Goal: Information Seeking & Learning: Learn about a topic

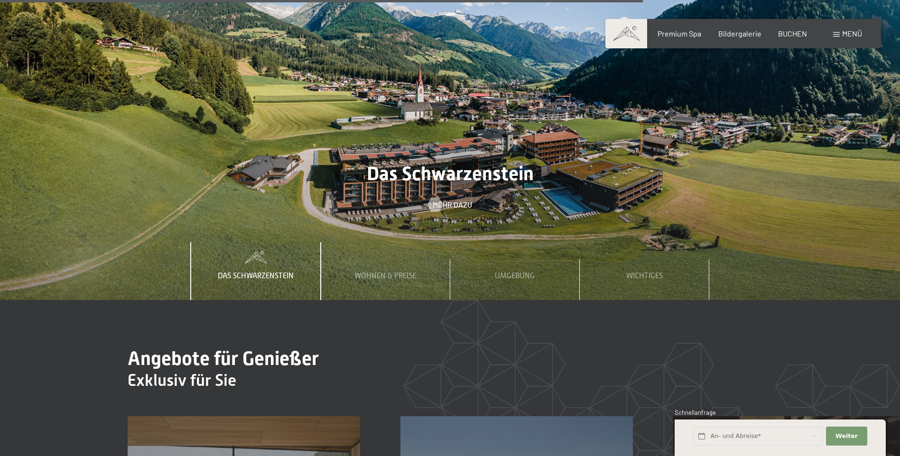
scroll to position [3416, 0]
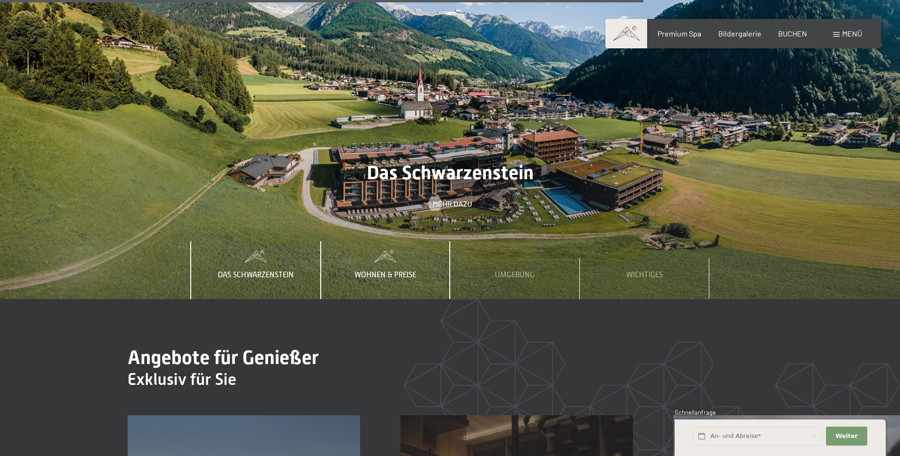
click at [378, 271] on span "Wohnen & Preise" at bounding box center [385, 275] width 62 height 9
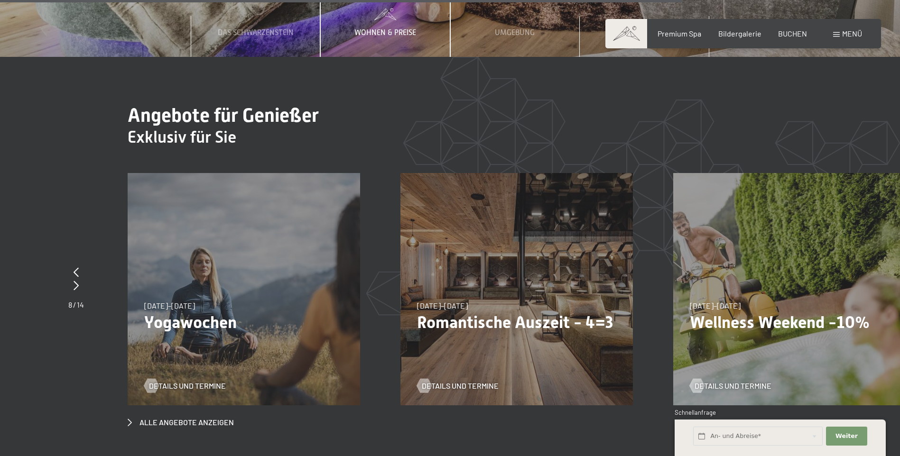
scroll to position [3606, 0]
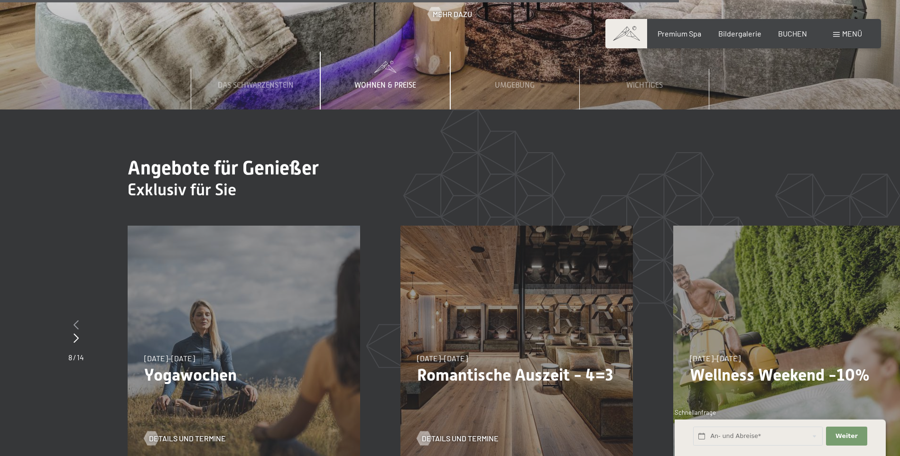
click at [76, 320] on icon at bounding box center [76, 324] width 5 height 9
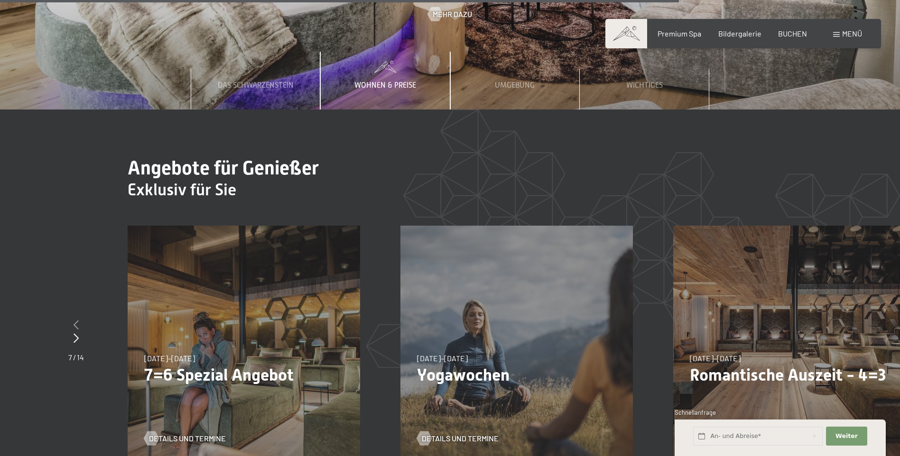
click at [76, 320] on icon at bounding box center [76, 324] width 5 height 9
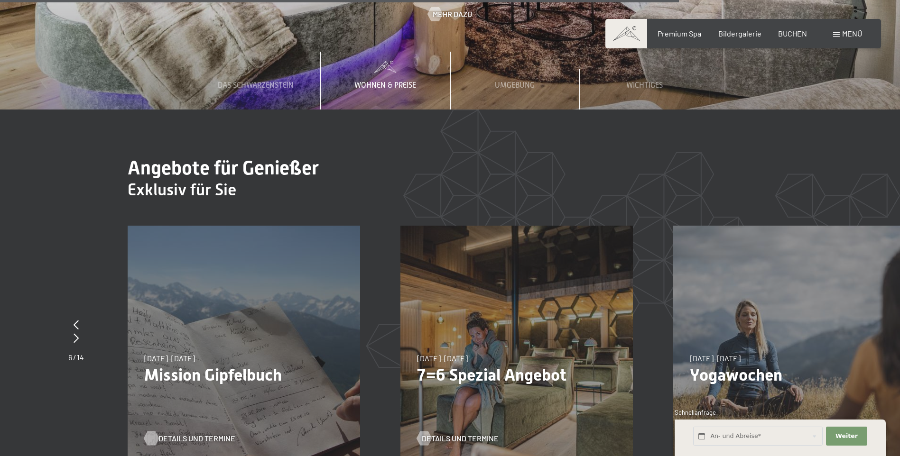
click at [204, 434] on span "Details und Termine" at bounding box center [196, 439] width 77 height 10
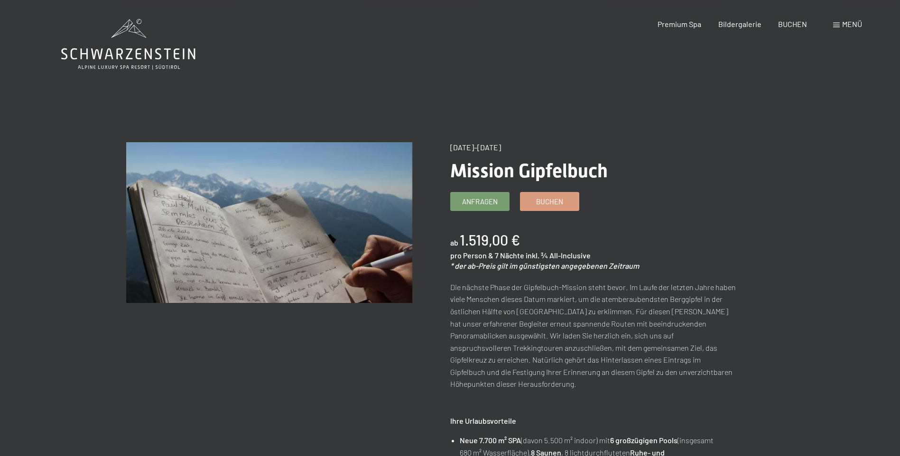
click at [829, 25] on div "Buchen Anfragen Premium Spa Bildergalerie BUCHEN Menü DE IT EN Gutschein Bilder…" at bounding box center [743, 24] width 238 height 10
click at [834, 23] on span at bounding box center [836, 25] width 7 height 5
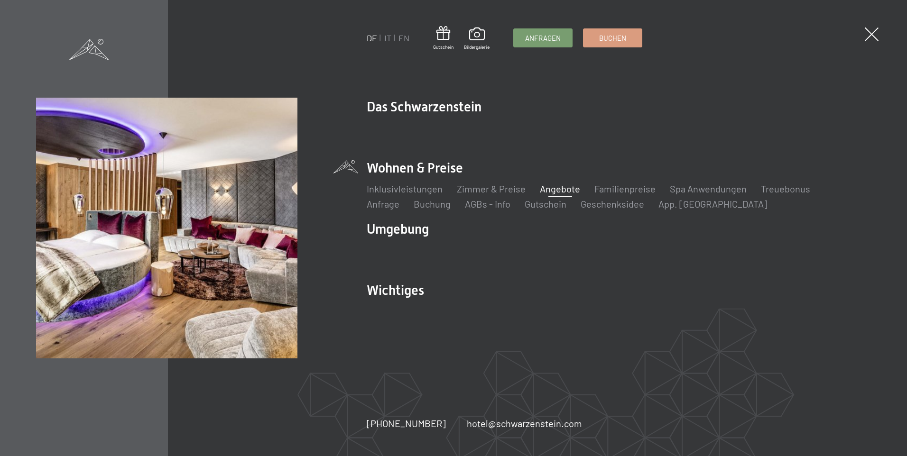
click at [547, 192] on link "Angebote" at bounding box center [560, 188] width 40 height 11
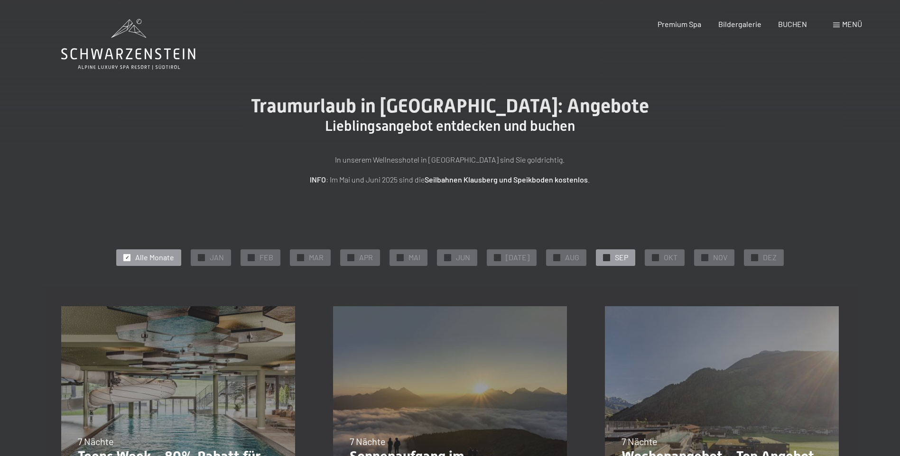
click at [615, 254] on span "SEP" at bounding box center [621, 257] width 13 height 10
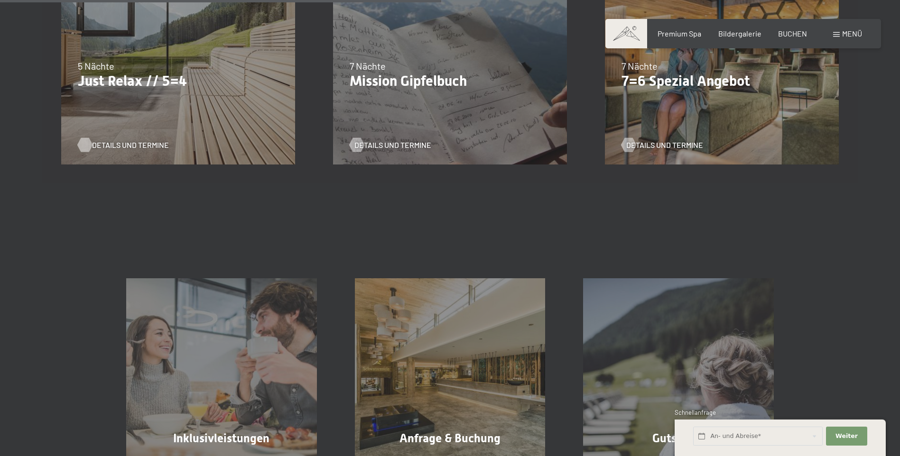
scroll to position [522, 0]
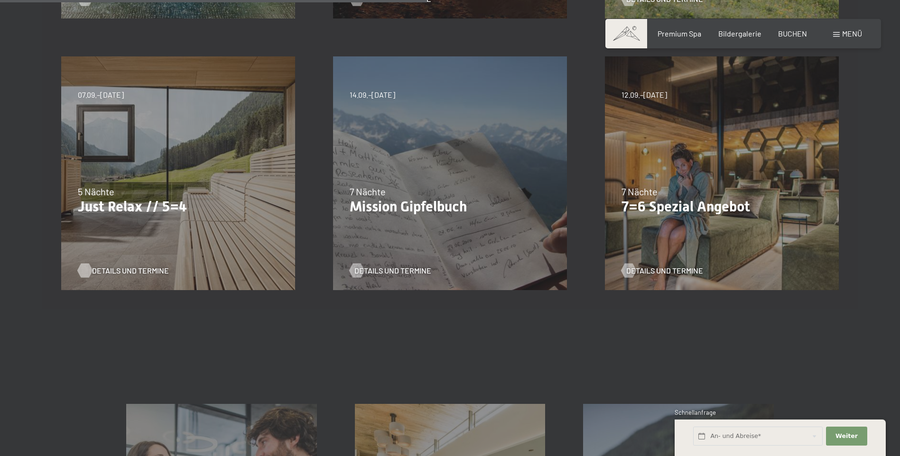
click at [110, 269] on span "Details und Termine" at bounding box center [130, 271] width 77 height 10
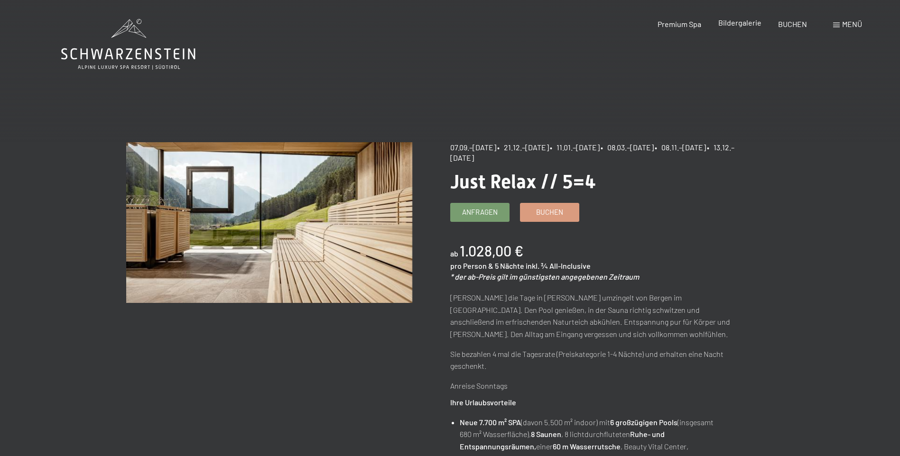
click at [732, 24] on span "Bildergalerie" at bounding box center [739, 22] width 43 height 9
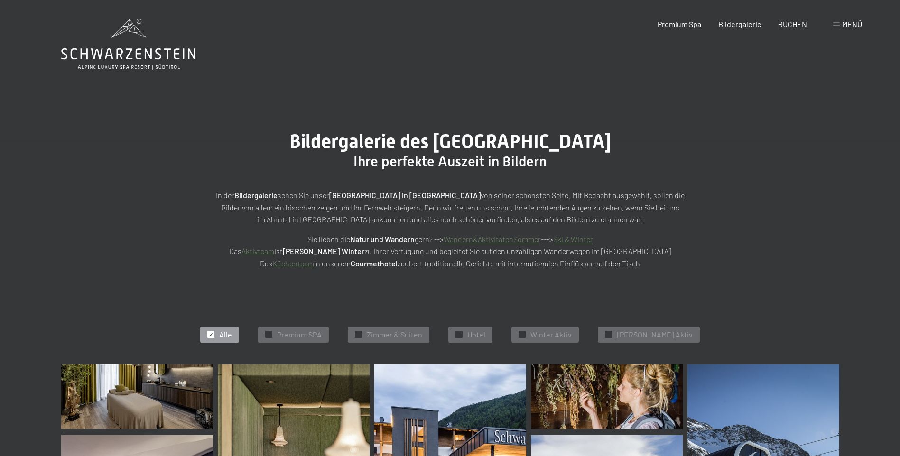
click at [274, 251] on link "Aktivteam" at bounding box center [257, 251] width 33 height 9
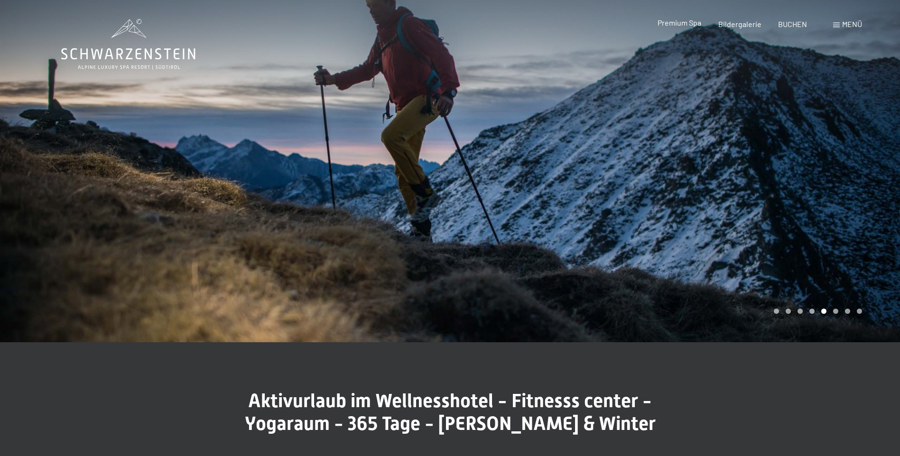
click at [673, 23] on span "Premium Spa" at bounding box center [680, 22] width 44 height 9
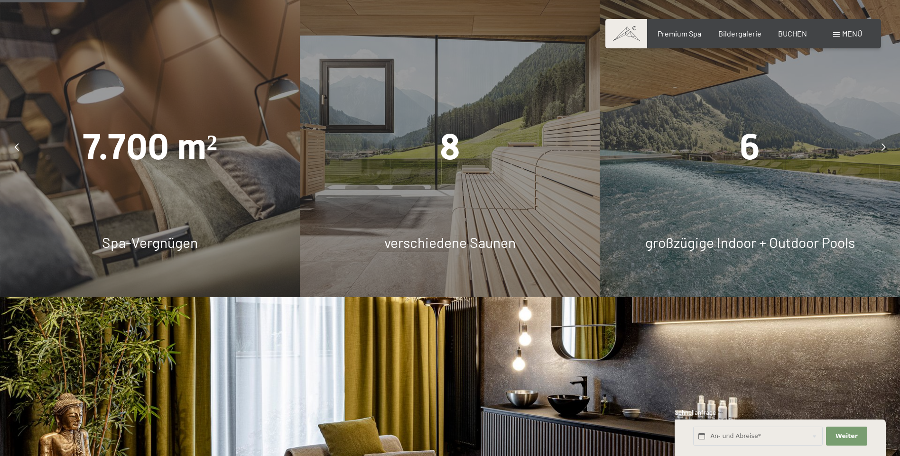
scroll to position [759, 0]
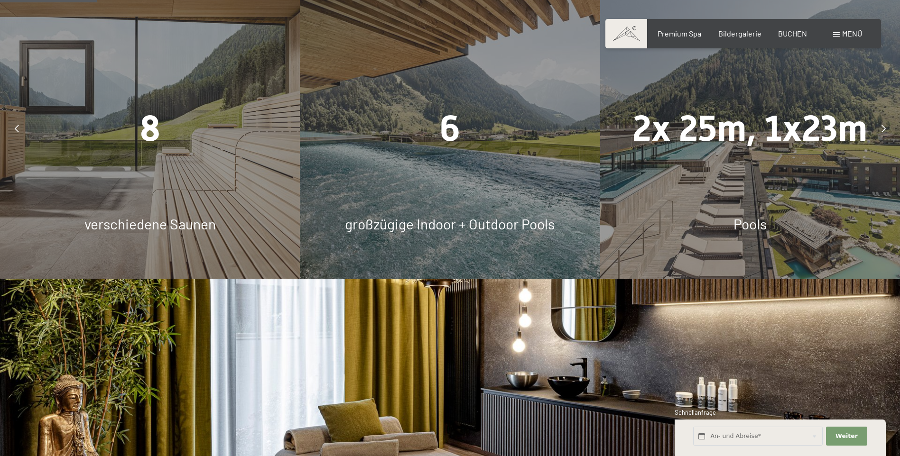
click at [877, 129] on div at bounding box center [883, 129] width 24 height 24
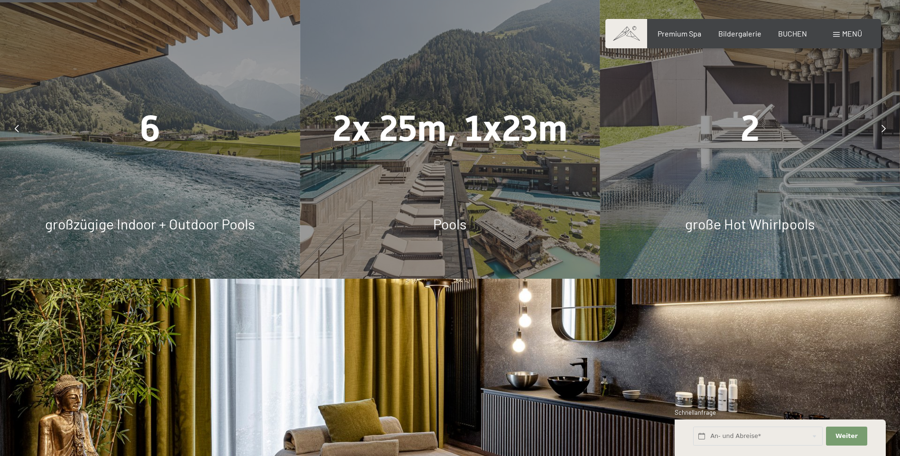
click at [886, 132] on div at bounding box center [883, 129] width 24 height 24
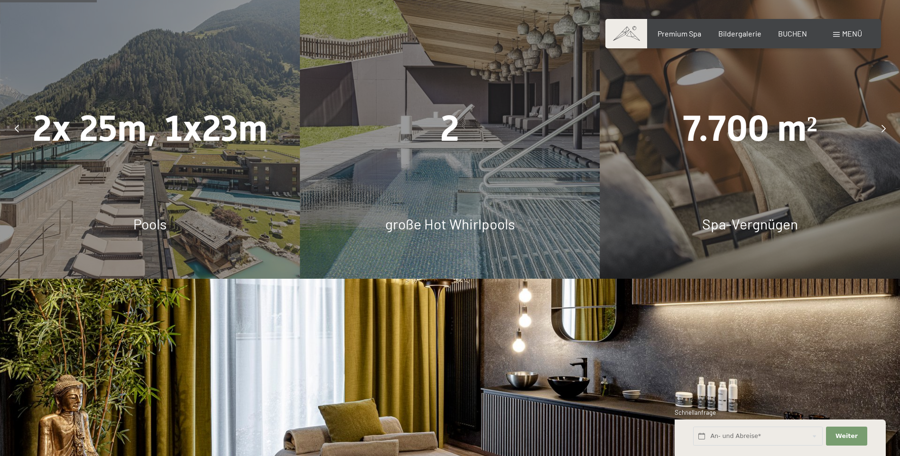
click at [886, 132] on div at bounding box center [883, 129] width 24 height 24
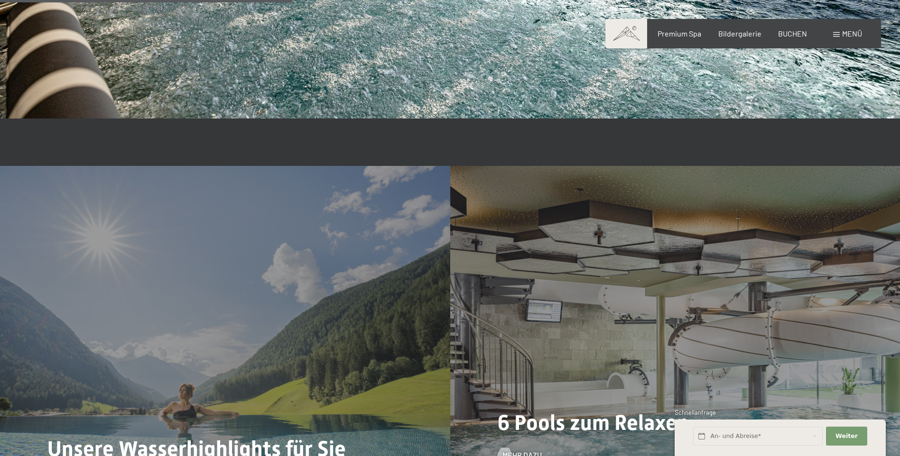
scroll to position [2514, 0]
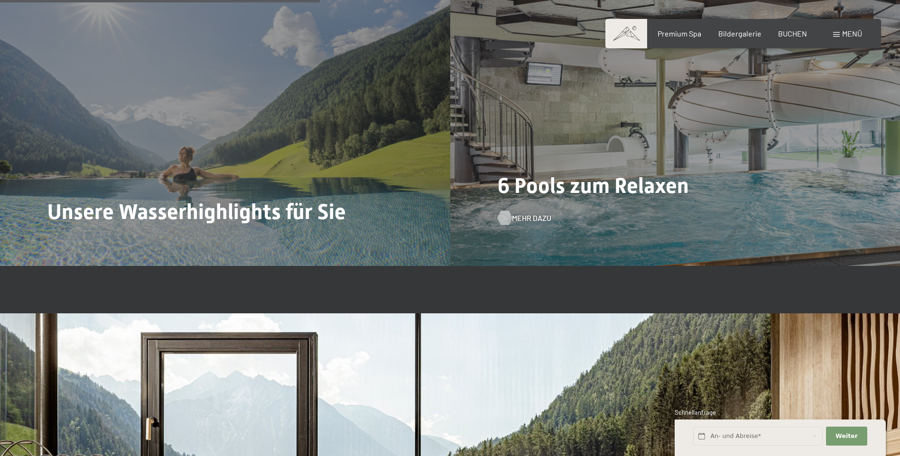
click at [530, 215] on span "Mehr dazu" at bounding box center [531, 218] width 39 height 10
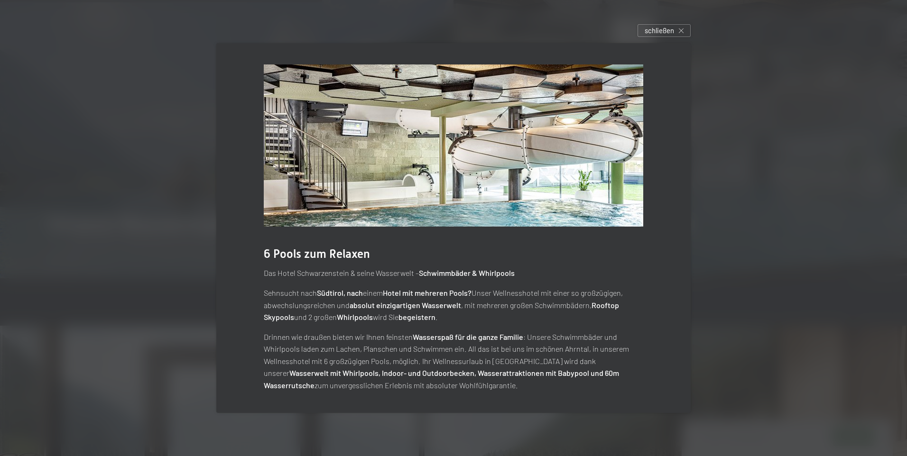
click at [345, 379] on p "Drinnen wie draußen bieten wir Ihnen feinsten Wasserspaß für die ganze Familie …" at bounding box center [454, 361] width 380 height 61
click at [409, 374] on strong "Wasserwelt mit Whirlpools, Indoor- und Outdoorbecken, Wasserattraktionen mit Ba…" at bounding box center [441, 379] width 355 height 21
click at [684, 29] on div "schließen" at bounding box center [664, 30] width 53 height 13
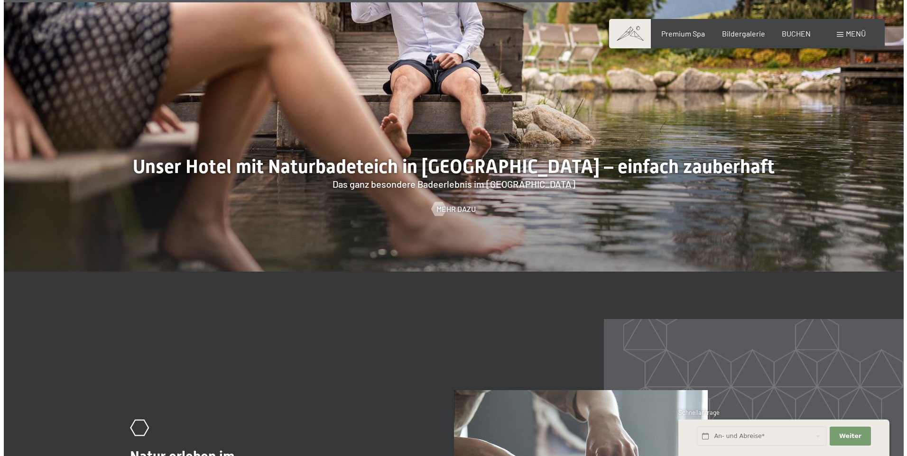
scroll to position [4033, 0]
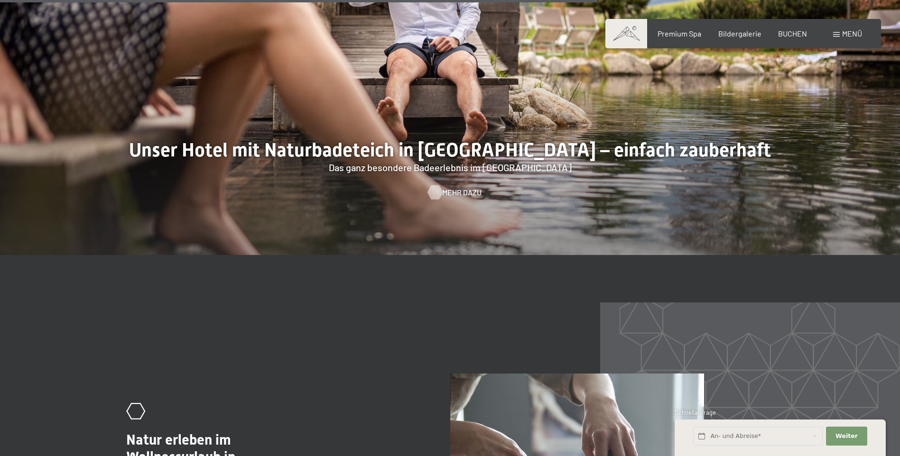
click at [443, 193] on span "Mehr dazu" at bounding box center [461, 192] width 39 height 10
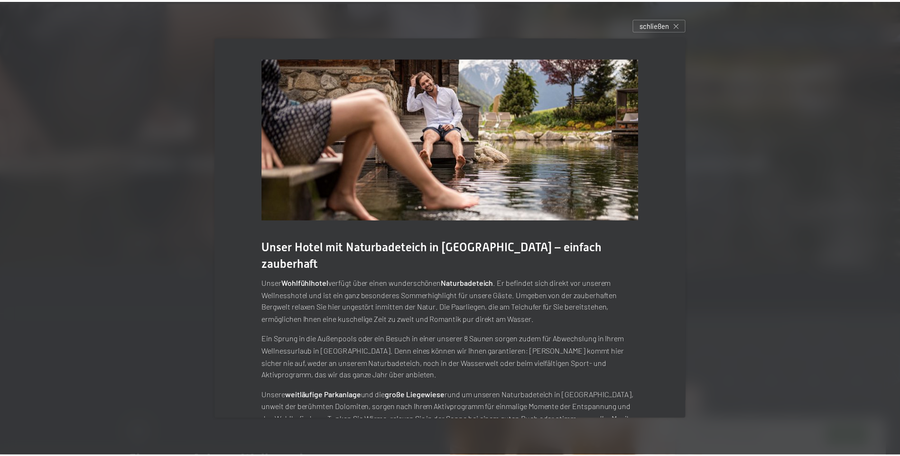
scroll to position [24, 0]
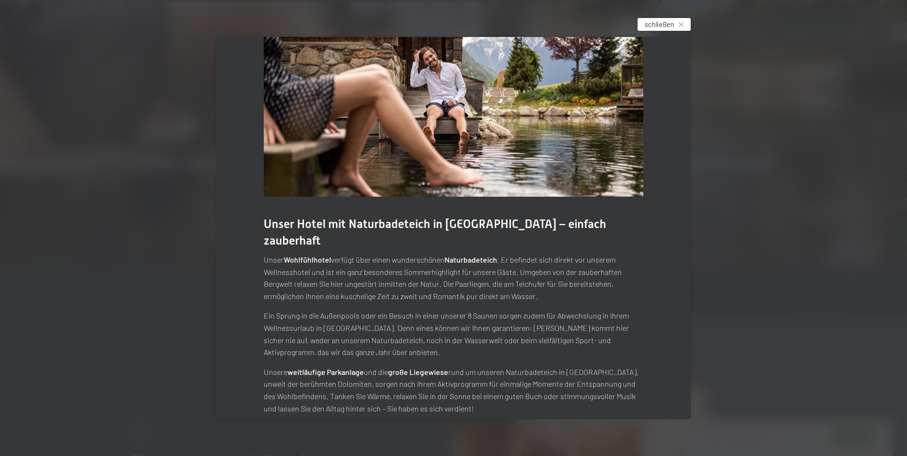
click at [685, 19] on div "schließen" at bounding box center [664, 24] width 53 height 13
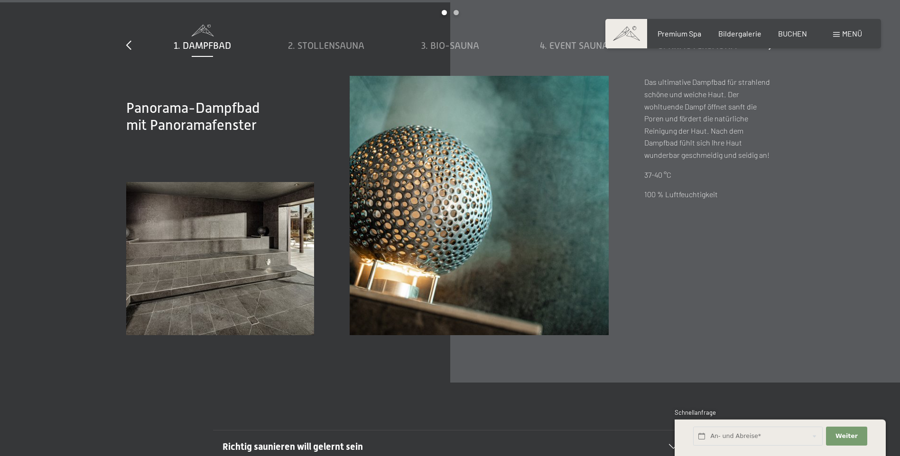
scroll to position [3036, 0]
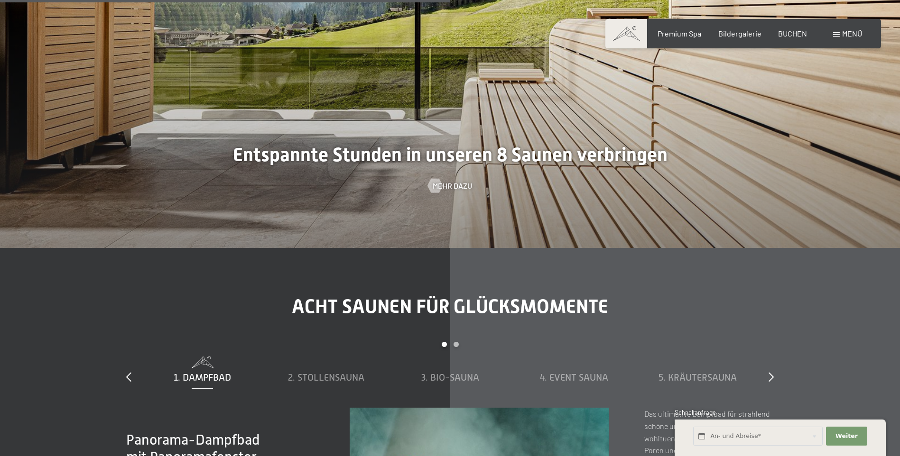
click at [843, 32] on span "Menü" at bounding box center [852, 33] width 20 height 9
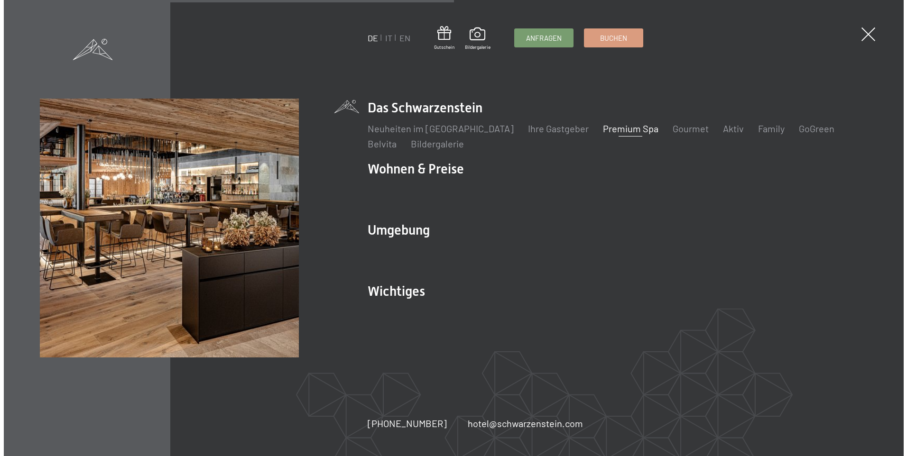
scroll to position [3049, 0]
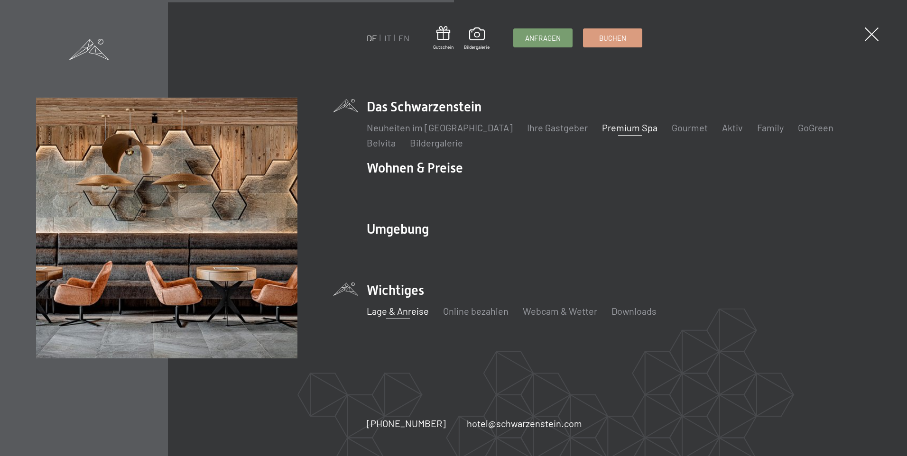
click at [401, 311] on link "Lage & Anreise" at bounding box center [398, 311] width 62 height 11
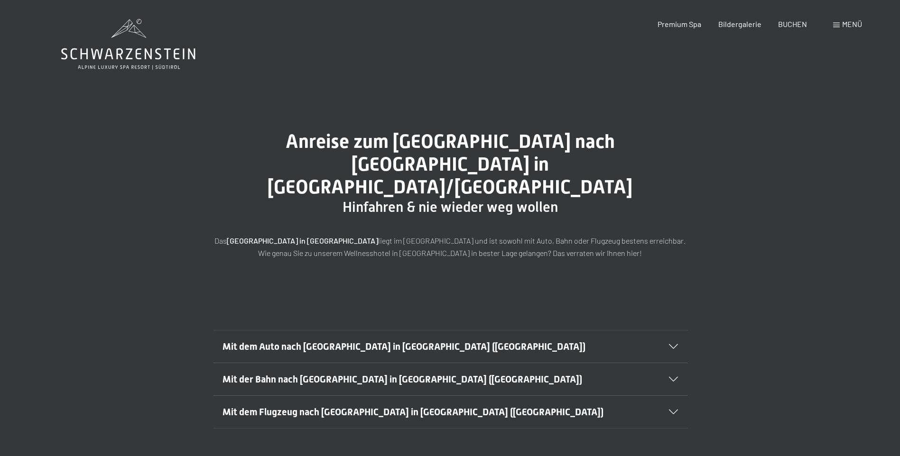
click at [347, 341] on span "Mit dem Auto nach [GEOGRAPHIC_DATA] in [GEOGRAPHIC_DATA] ([GEOGRAPHIC_DATA])" at bounding box center [404, 346] width 363 height 11
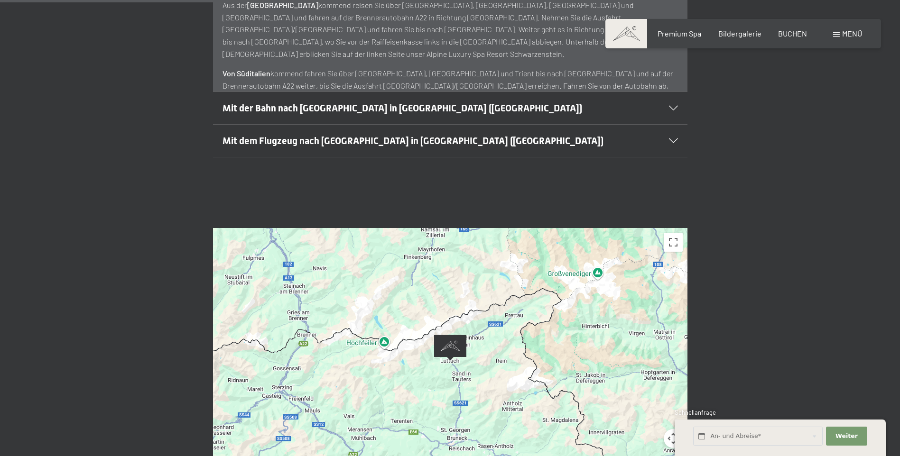
scroll to position [522, 0]
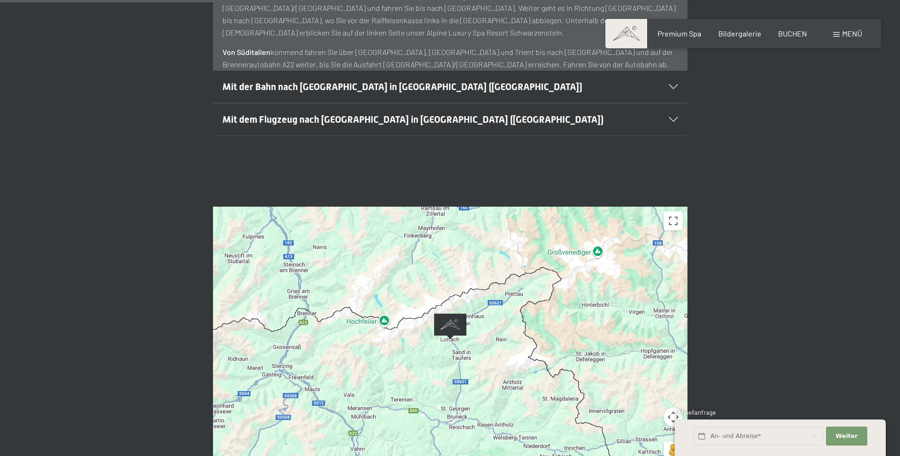
drag, startPoint x: 394, startPoint y: 335, endPoint x: 501, endPoint y: 302, distance: 111.8
click at [501, 302] on div at bounding box center [450, 340] width 474 height 266
